Goal: Task Accomplishment & Management: Manage account settings

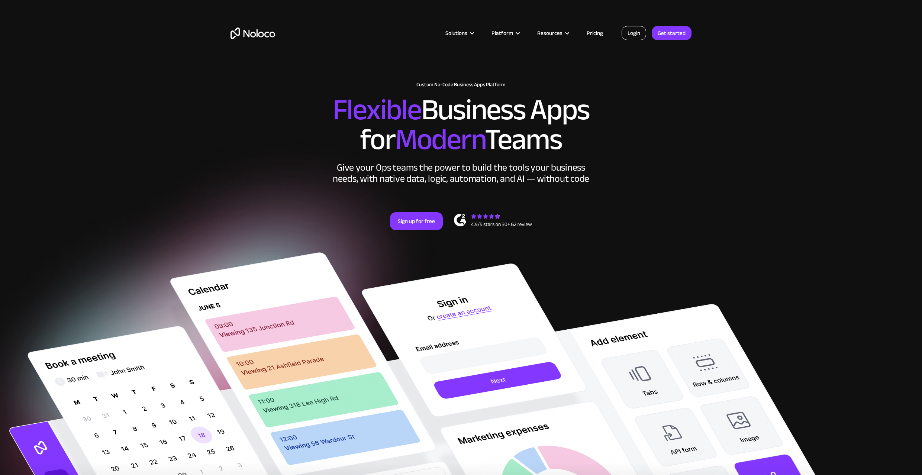
click at [635, 36] on link "Login" at bounding box center [633, 33] width 25 height 14
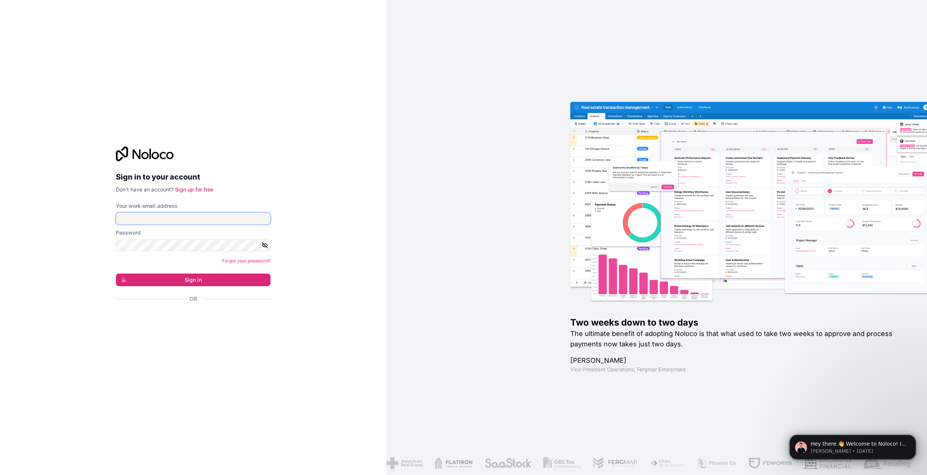
click at [179, 217] on input "Your work email address" at bounding box center [193, 219] width 155 height 12
click at [310, 208] on div "Sign in to your account Don't have an account? Sign up for free Your work email…" at bounding box center [193, 237] width 386 height 475
click at [226, 223] on input "Your work email address" at bounding box center [193, 219] width 155 height 12
click at [222, 220] on input "Your work email address" at bounding box center [193, 219] width 155 height 12
type input "[PERSON_NAME][EMAIL_ADDRESS][DOMAIN_NAME]"
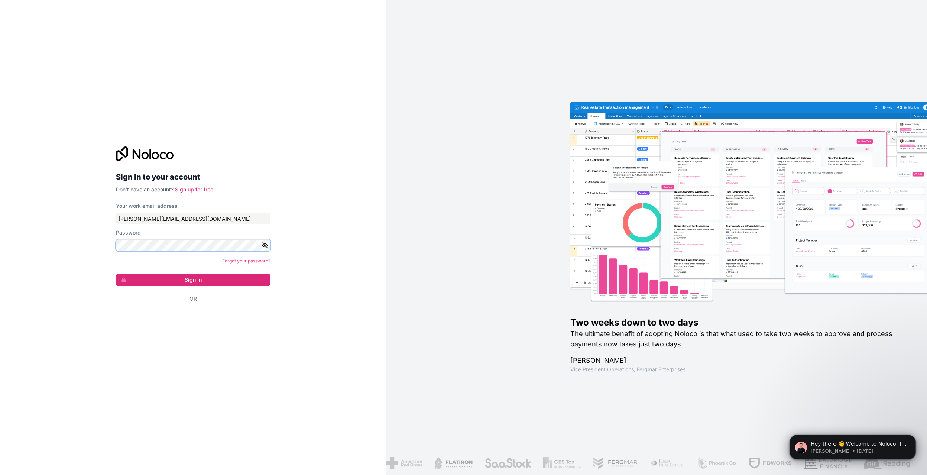
click at [116, 273] on button "Sign in" at bounding box center [193, 279] width 155 height 13
